Goal: Task Accomplishment & Management: Use online tool/utility

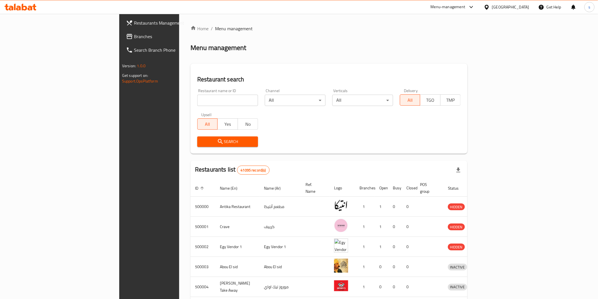
click at [134, 37] on span "Branches" at bounding box center [174, 36] width 81 height 7
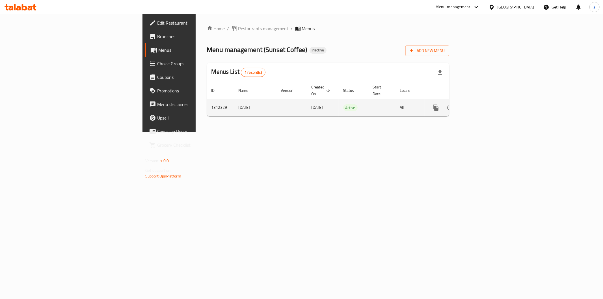
click at [480, 104] on icon "enhanced table" at bounding box center [476, 107] width 7 height 7
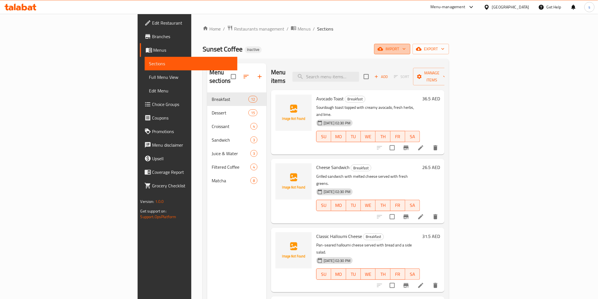
click at [406, 51] on span "import" at bounding box center [392, 48] width 27 height 7
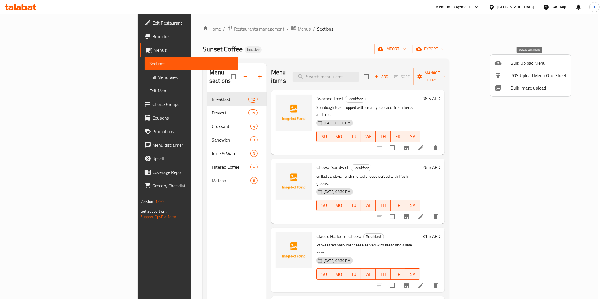
click at [514, 63] on span "Bulk Upload Menu" at bounding box center [538, 63] width 56 height 7
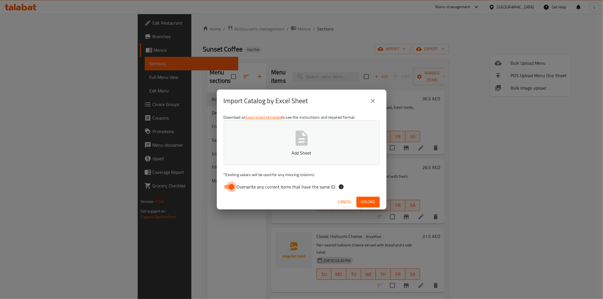
click at [230, 185] on input "Overwrite any current items that have the same ID." at bounding box center [231, 186] width 32 height 11
checkbox input "false"
click at [266, 144] on button "Add Sheet" at bounding box center [301, 142] width 156 height 45
click at [364, 201] on span "Upload" at bounding box center [368, 201] width 14 height 7
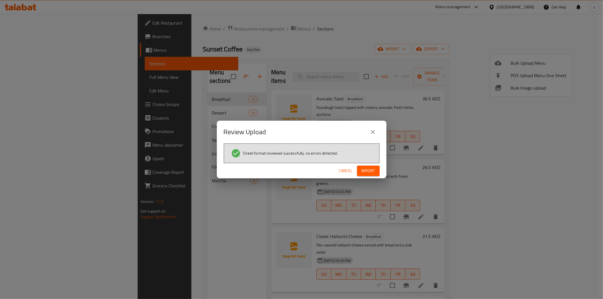
click at [368, 173] on span "Import" at bounding box center [368, 170] width 14 height 7
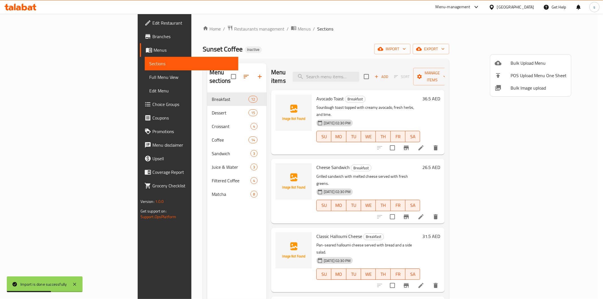
click at [136, 129] on div at bounding box center [301, 149] width 603 height 299
